Goal: Task Accomplishment & Management: Use online tool/utility

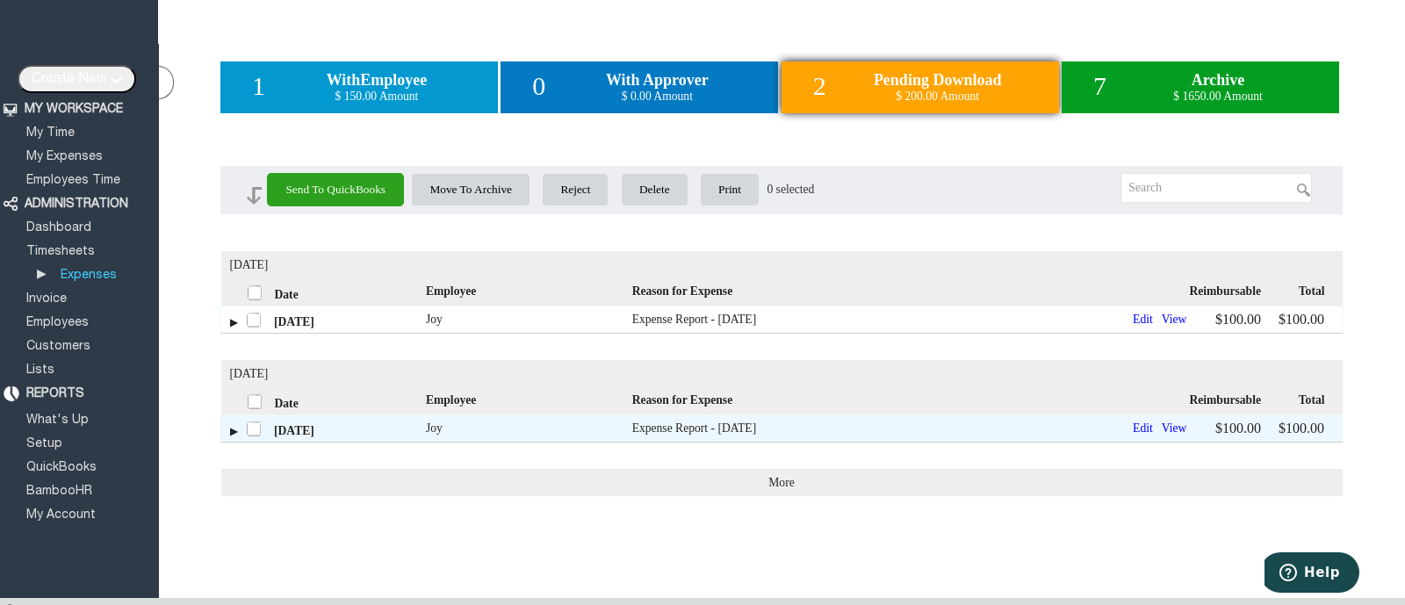
click at [550, 318] on td "Joy" at bounding box center [529, 318] width 206 height 27
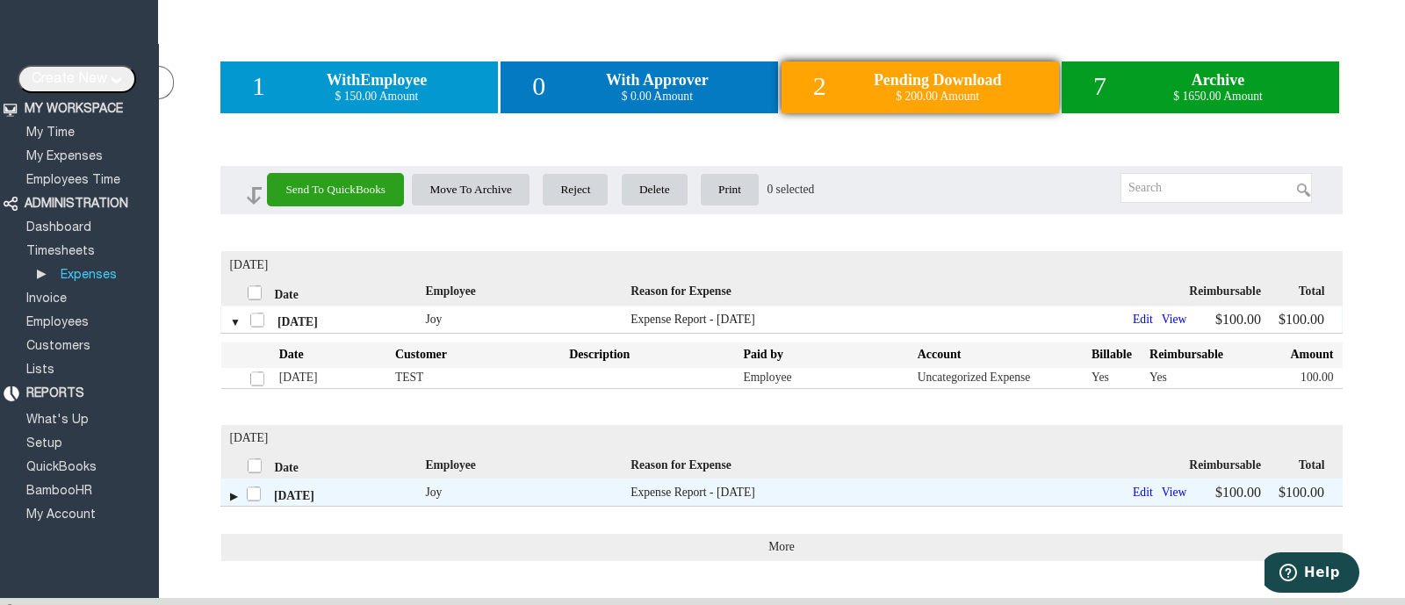
click at [1161, 326] on link "View" at bounding box center [1174, 319] width 31 height 13
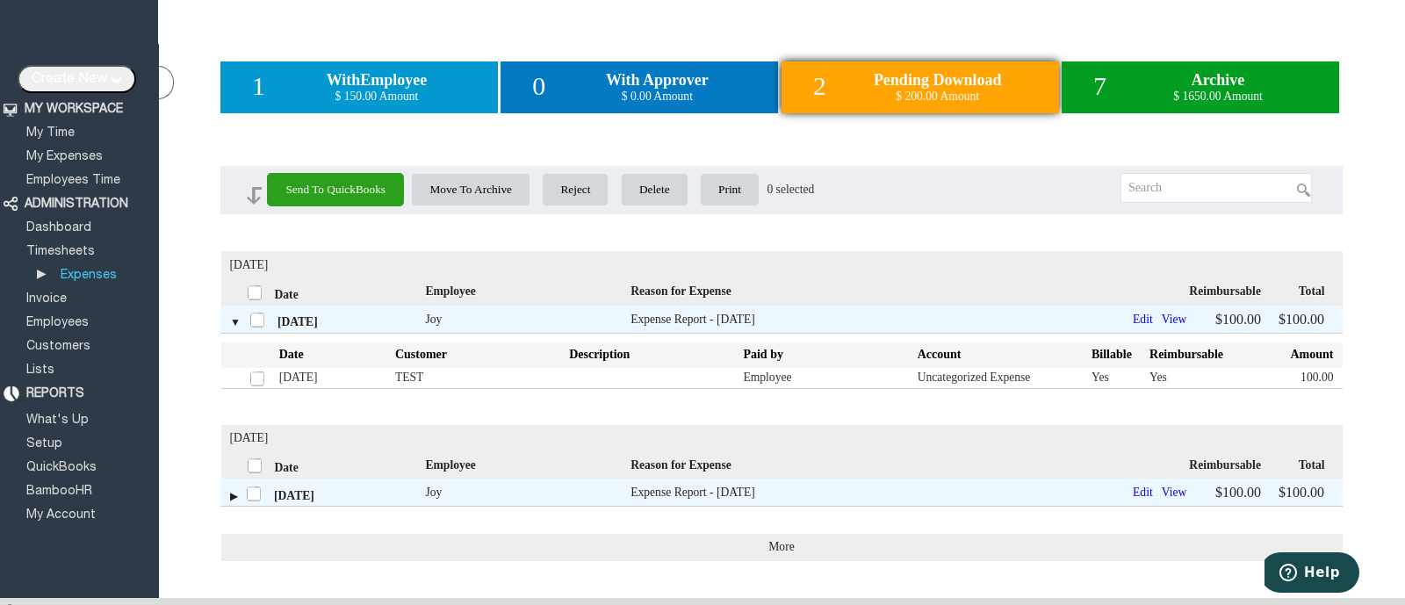
click at [756, 375] on td "Employee" at bounding box center [830, 378] width 174 height 21
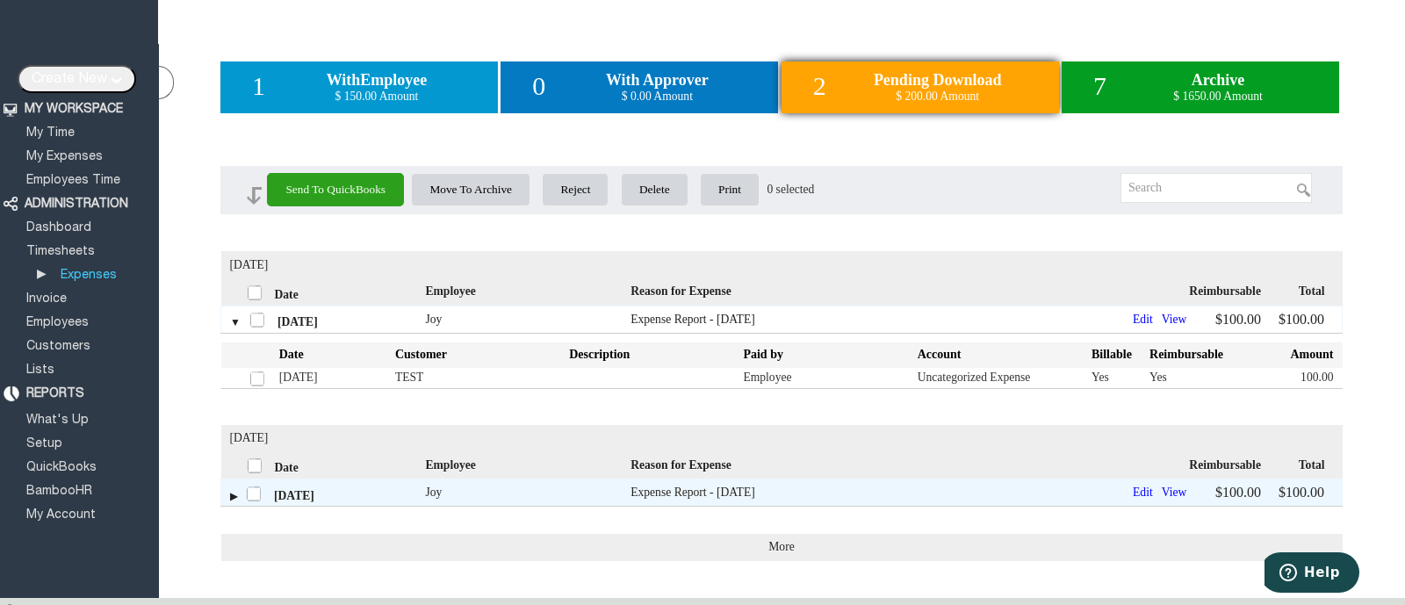
click at [1130, 324] on link "Edit" at bounding box center [1142, 319] width 25 height 13
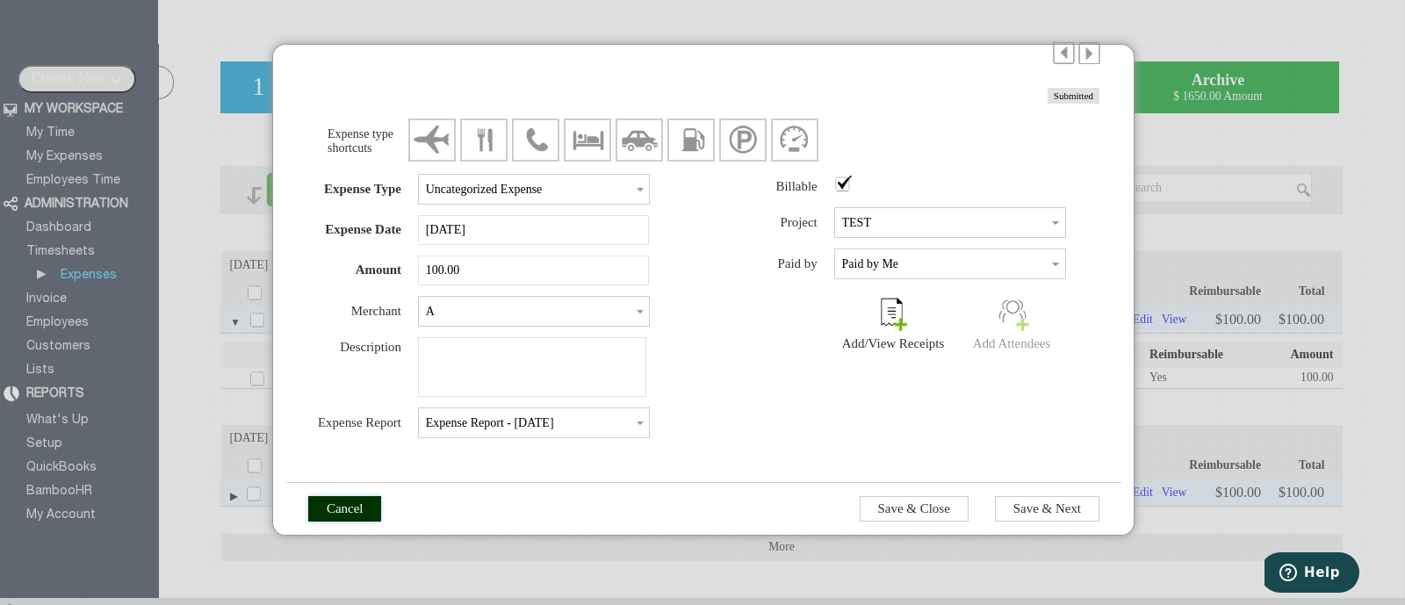
click at [359, 516] on input "Cancel" at bounding box center [345, 508] width 74 height 25
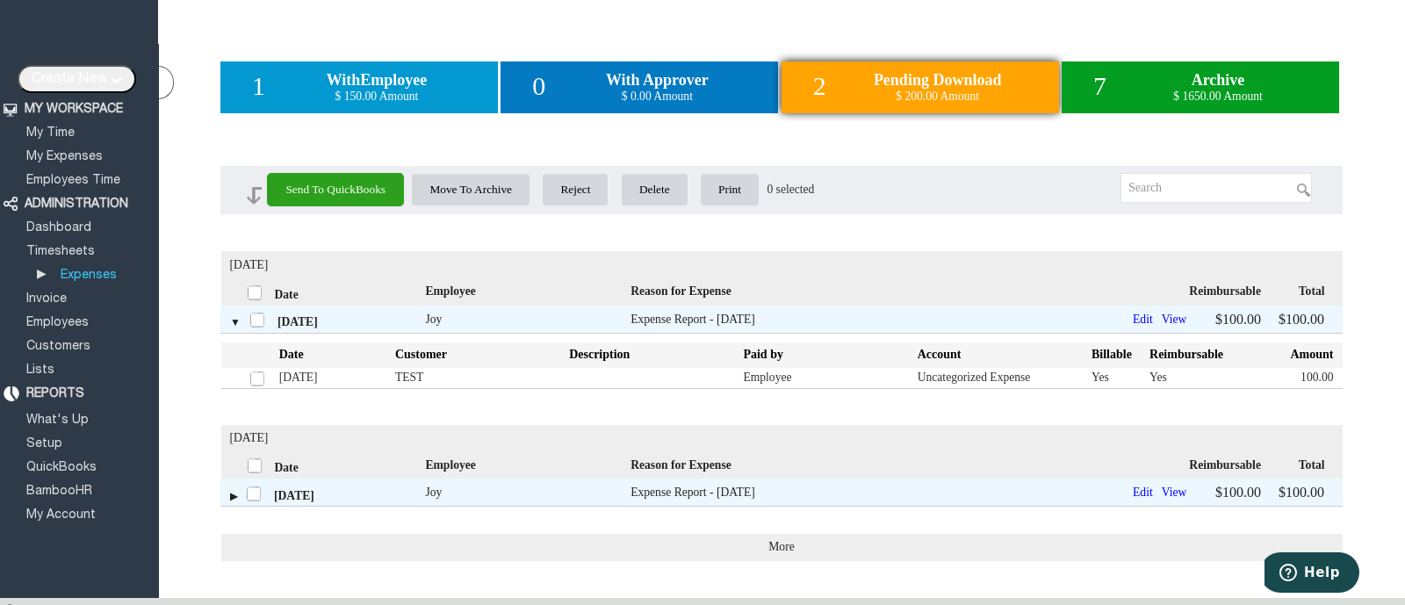
click at [66, 271] on link "Expenses" at bounding box center [88, 274] width 61 height 11
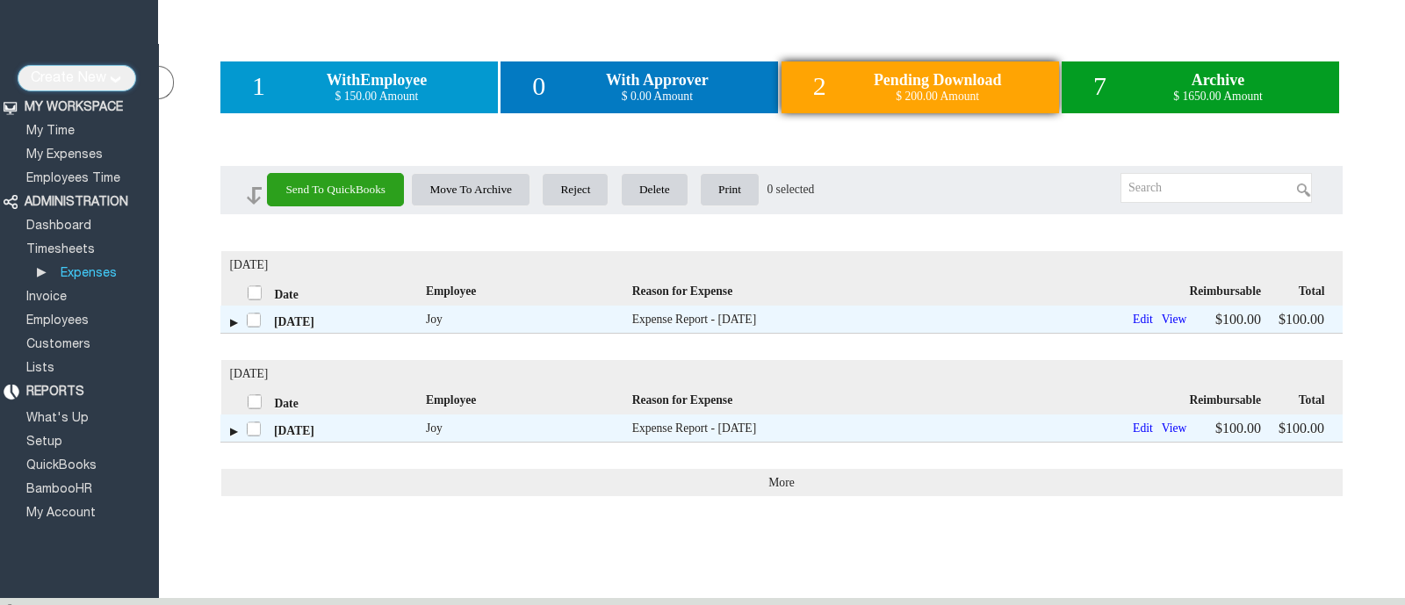
click at [100, 74] on input "Create New" at bounding box center [77, 78] width 119 height 26
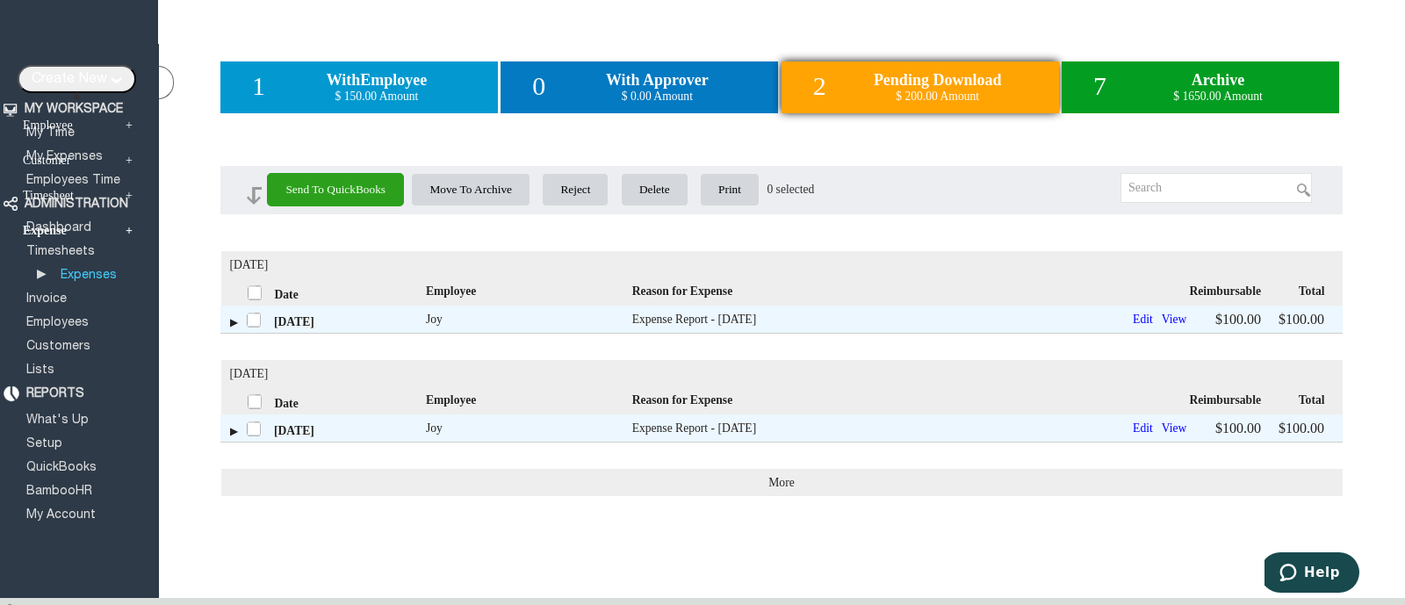
click at [83, 238] on link "Expense +" at bounding box center [77, 231] width 115 height 14
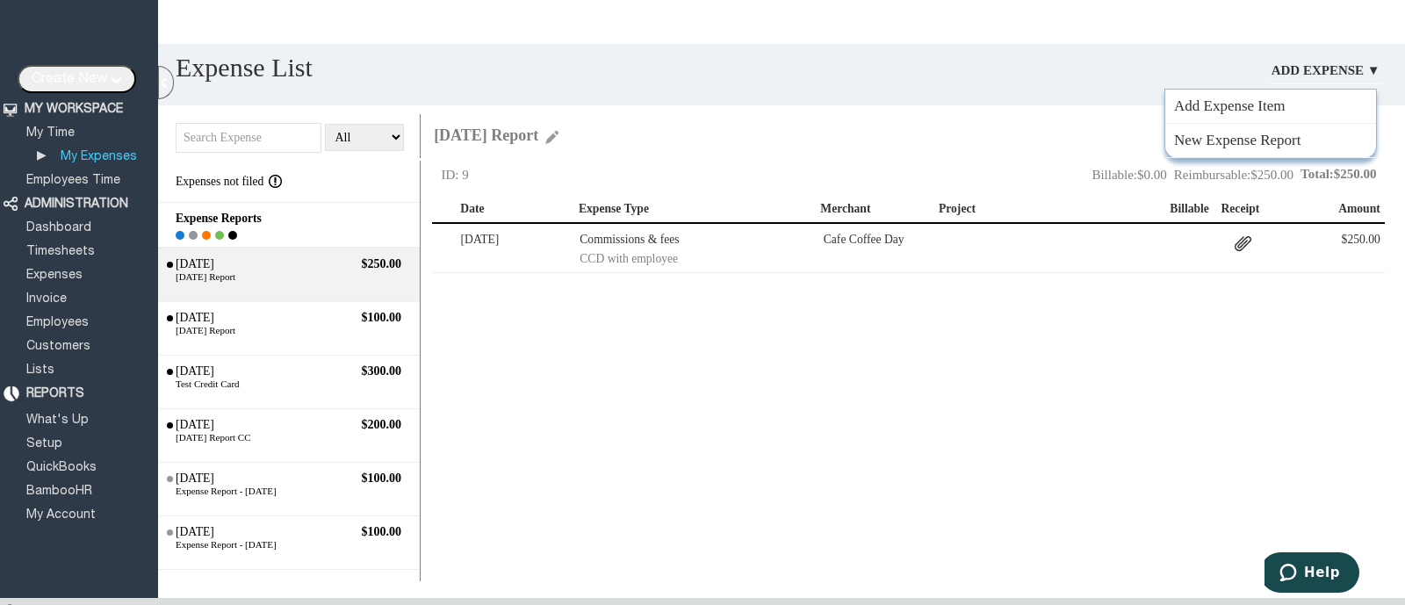
click at [1323, 68] on link "Add Expense ▼" at bounding box center [1325, 70] width 121 height 26
click at [1269, 105] on link "Add Expense Item" at bounding box center [1270, 107] width 211 height 34
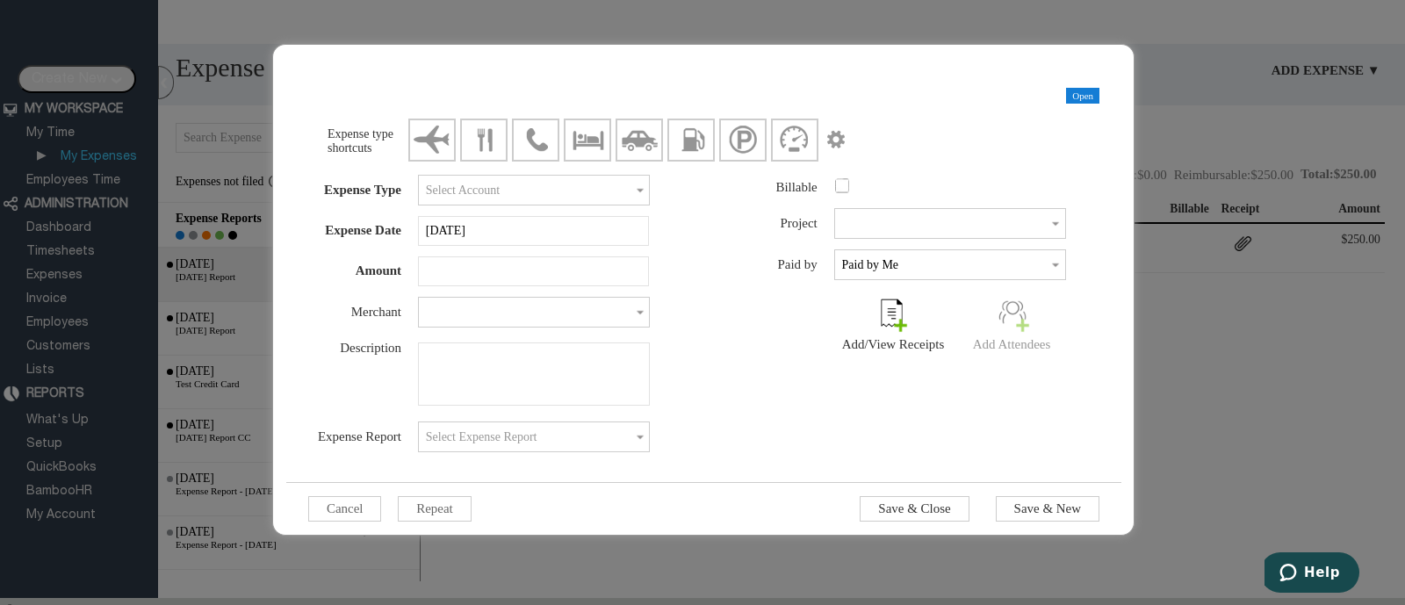
click at [888, 328] on img at bounding box center [891, 310] width 31 height 38
click at [893, 334] on img at bounding box center [900, 325] width 18 height 18
click at [364, 508] on input "Cancel" at bounding box center [345, 508] width 74 height 25
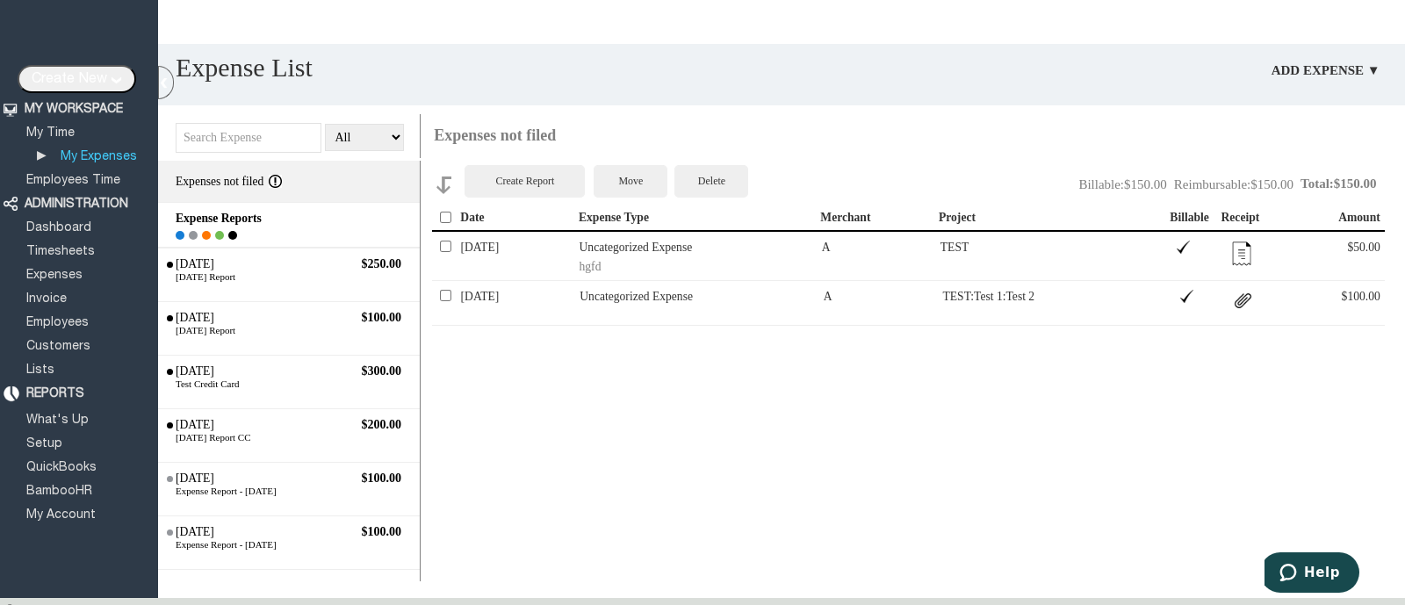
click at [603, 428] on div "Create Report Move Delete Total: $150.00 Reimbursable: $150.00 Billable: $150.0…" at bounding box center [918, 371] width 973 height 420
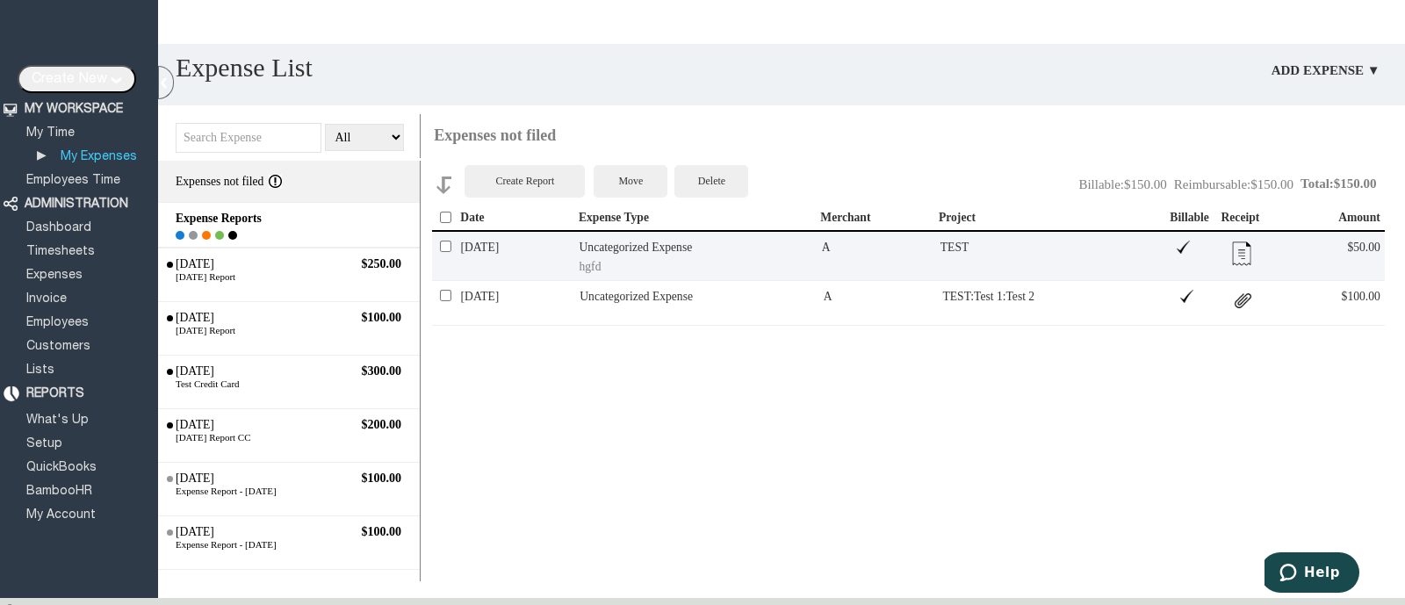
click at [1235, 255] on img at bounding box center [1241, 253] width 35 height 35
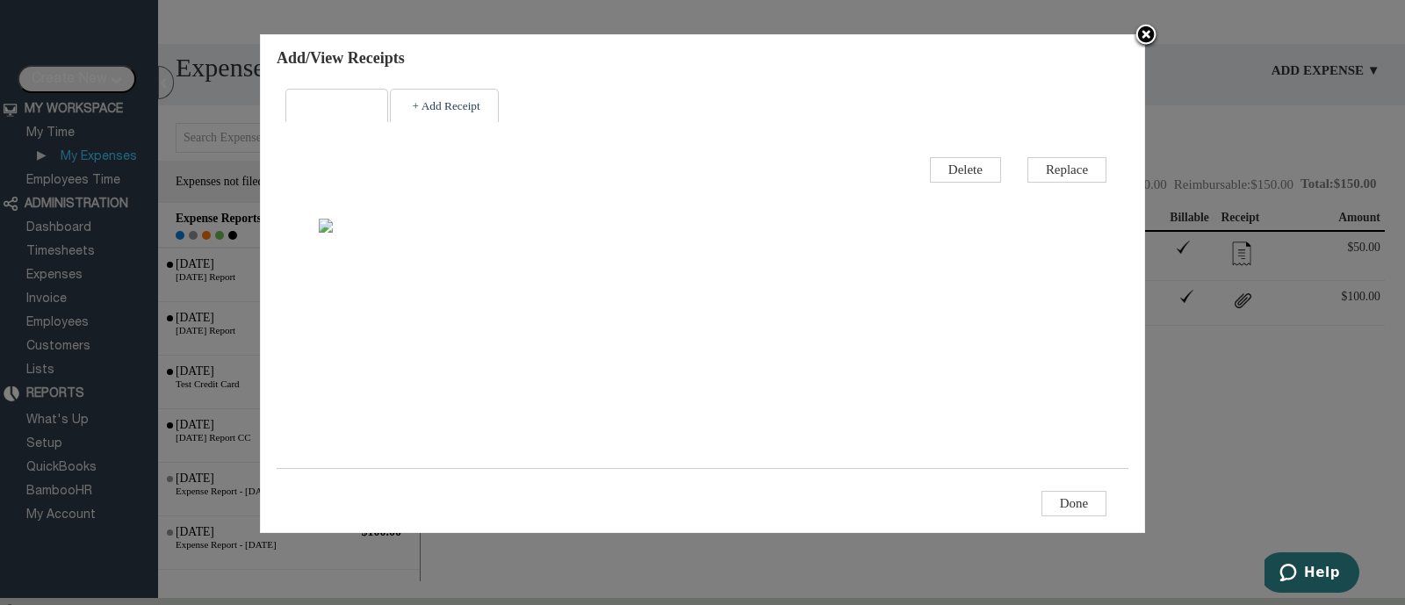
click at [1140, 35] on img at bounding box center [1145, 36] width 26 height 26
